Goal: Information Seeking & Learning: Learn about a topic

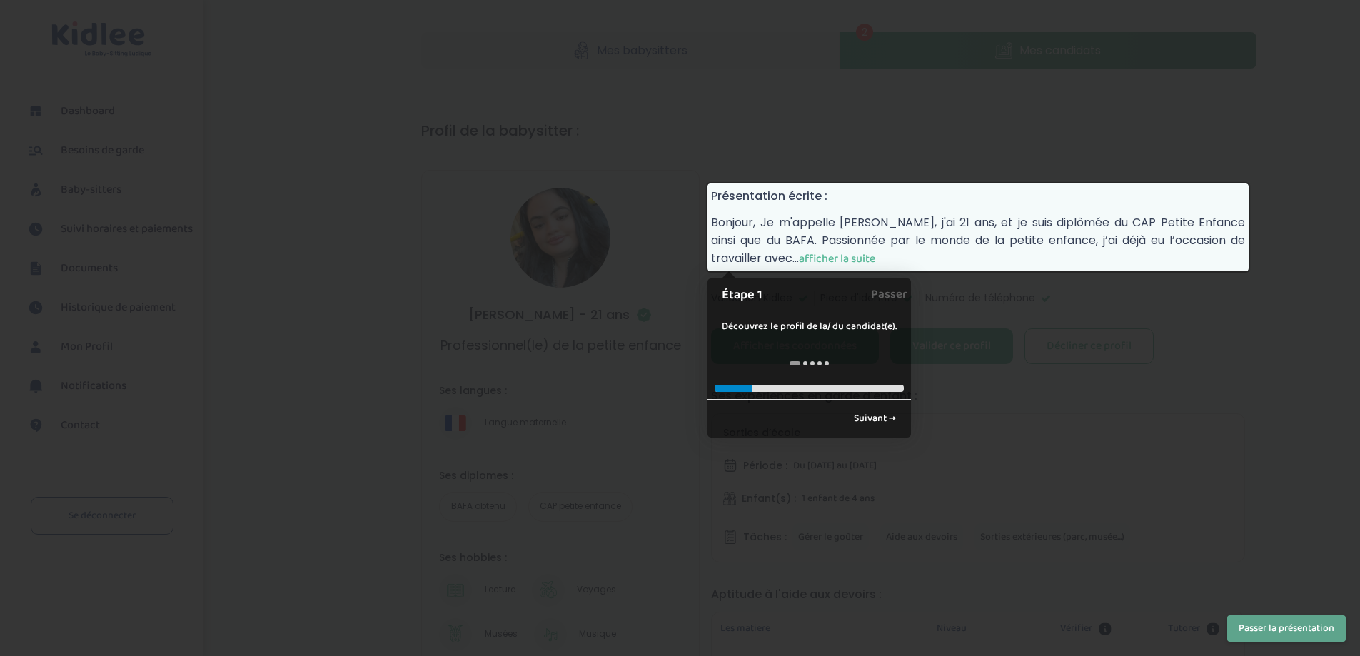
click at [857, 256] on span "afficher la suite" at bounding box center [837, 259] width 76 height 18
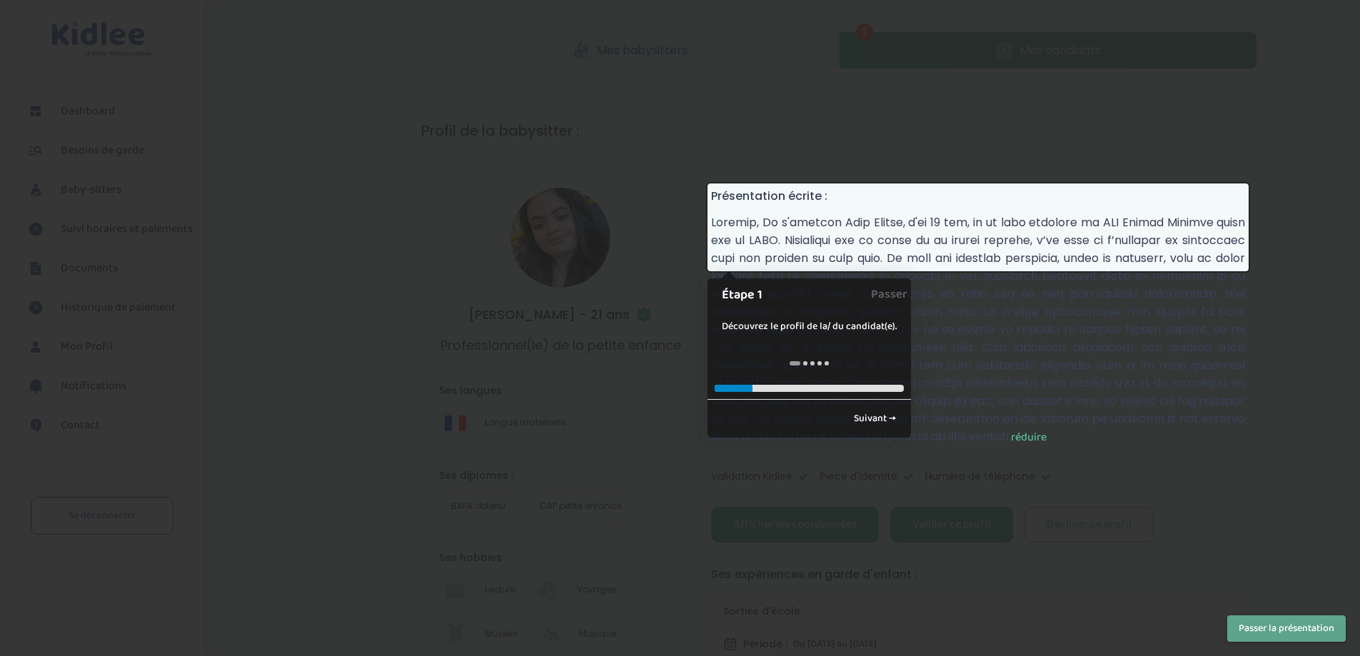
click at [647, 165] on div at bounding box center [680, 328] width 1360 height 656
click at [1202, 265] on p "réduire" at bounding box center [978, 329] width 534 height 233
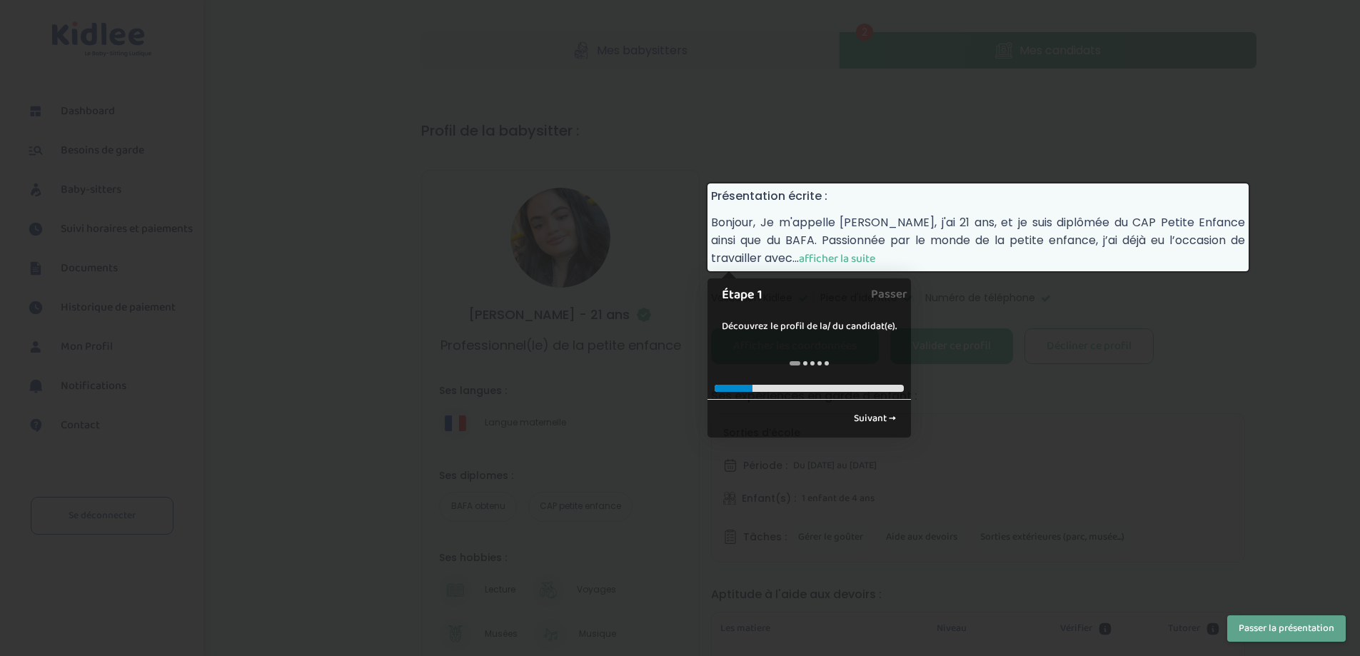
click at [812, 257] on span "afficher la suite" at bounding box center [837, 259] width 76 height 18
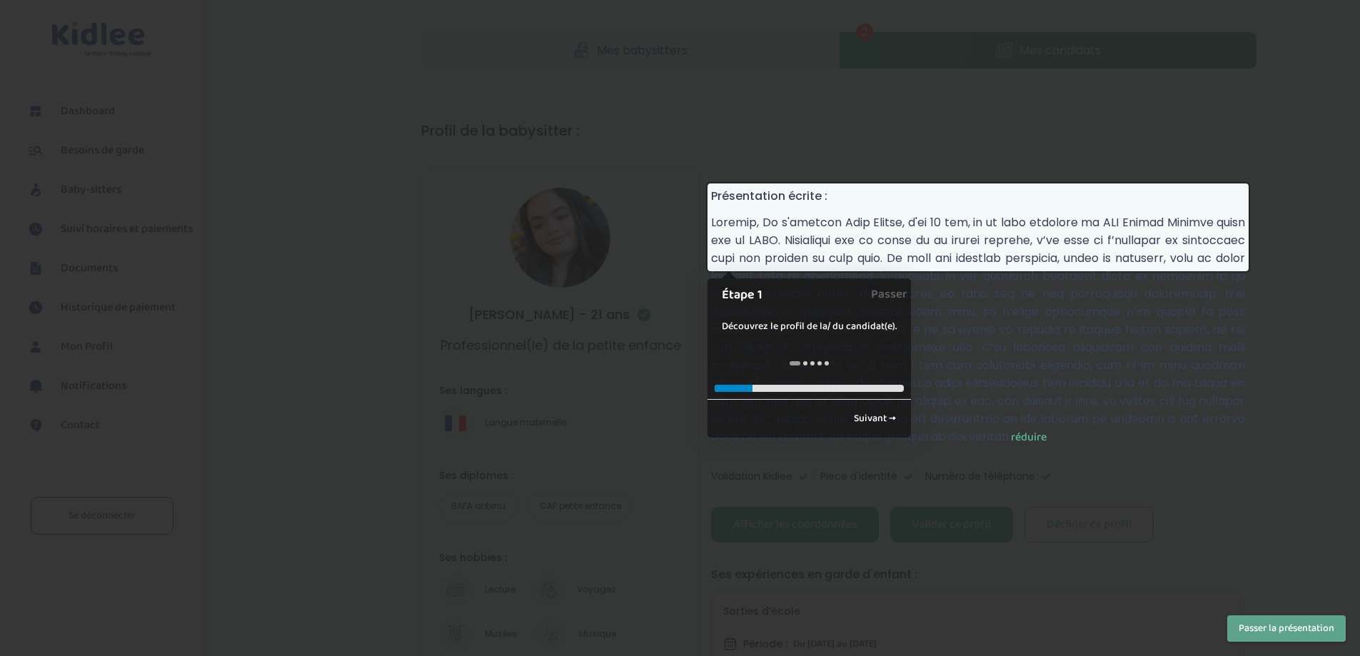
click at [705, 246] on div at bounding box center [680, 328] width 1360 height 656
click at [670, 278] on div at bounding box center [680, 328] width 1360 height 656
